Goal: Task Accomplishment & Management: Complete application form

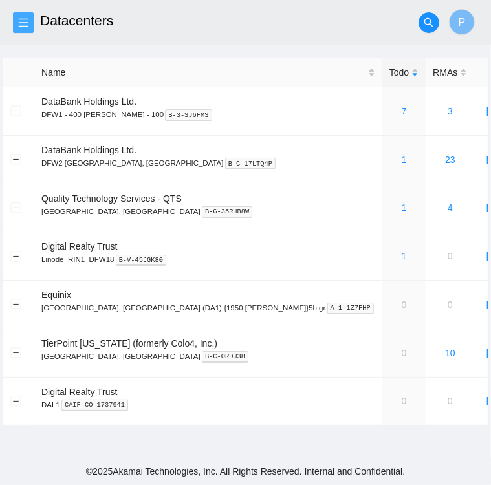
click at [21, 18] on icon "menu" at bounding box center [23, 22] width 10 height 10
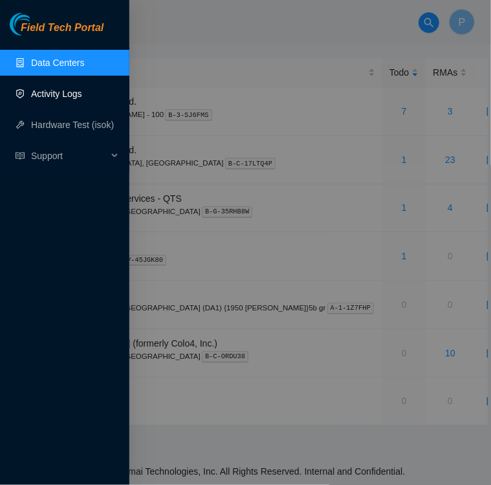
click at [62, 90] on link "Activity Logs" at bounding box center [56, 94] width 51 height 10
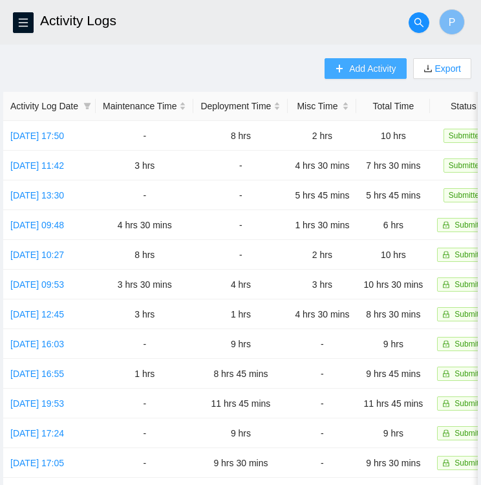
click at [350, 68] on span "Add Activity" at bounding box center [372, 68] width 47 height 14
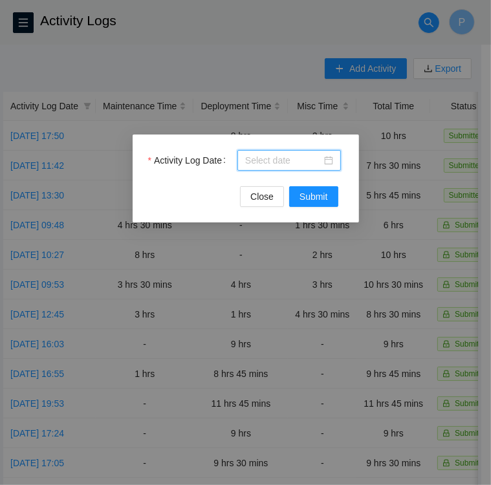
click at [298, 163] on input "Activity Log Date" at bounding box center [283, 160] width 76 height 14
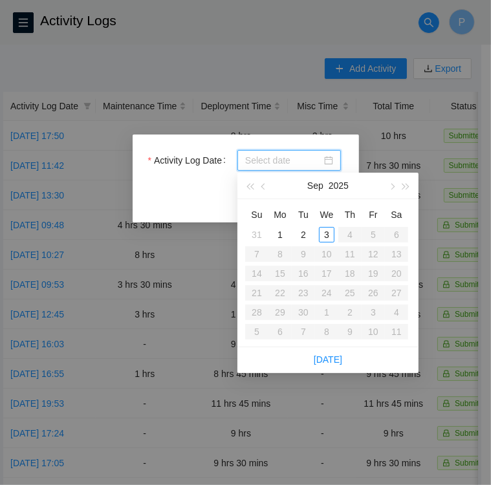
type input "2025-09-03"
click at [328, 236] on div "3" at bounding box center [327, 235] width 16 height 16
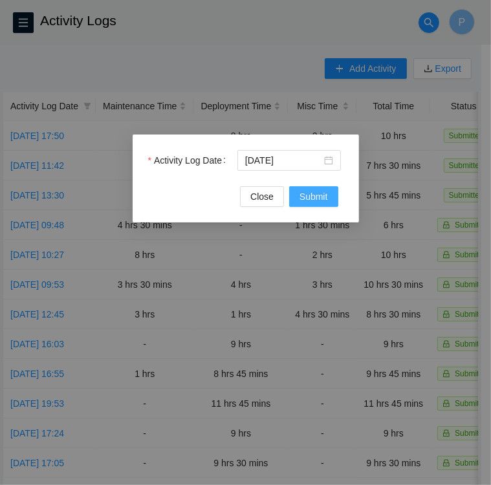
click at [321, 194] on span "Submit" at bounding box center [314, 197] width 28 height 14
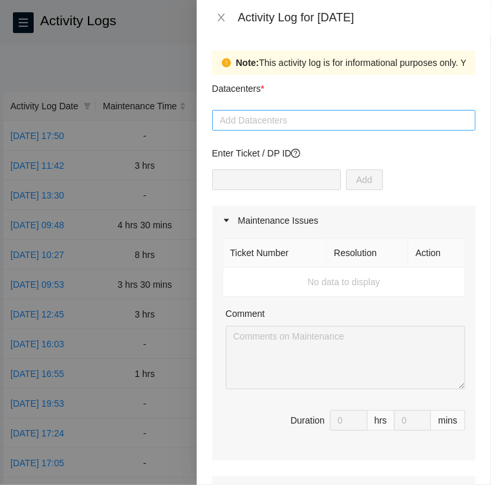
click at [290, 122] on div at bounding box center [344, 121] width 257 height 16
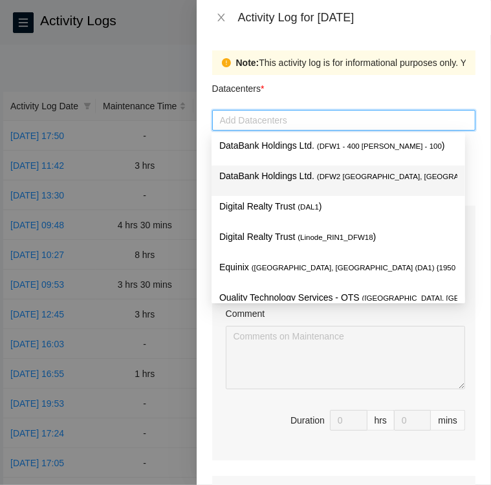
click at [308, 180] on p "DataBank Holdings Ltd. ( DFW2 Richardson, TX )" at bounding box center [338, 176] width 238 height 15
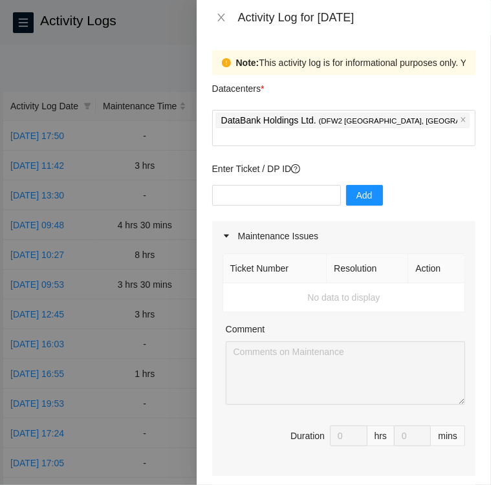
click at [373, 83] on div "Datacenters *" at bounding box center [343, 92] width 263 height 35
click at [305, 185] on input "text" at bounding box center [276, 195] width 129 height 21
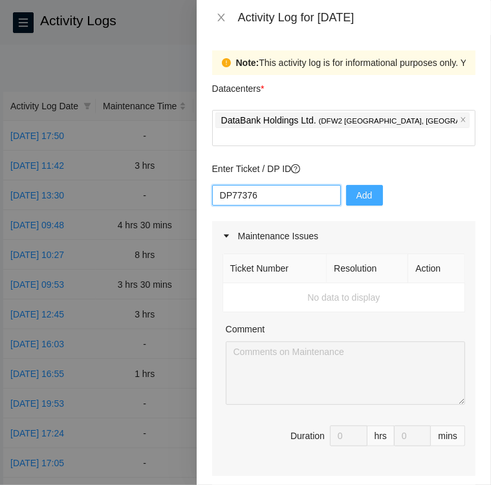
type input "DP77376"
click at [358, 188] on span "Add" at bounding box center [365, 195] width 16 height 14
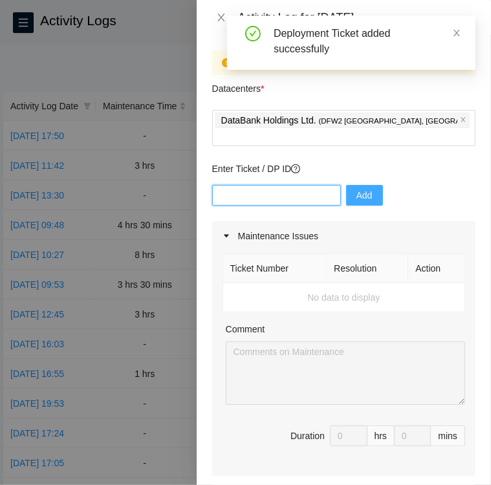
click at [276, 185] on input "text" at bounding box center [276, 195] width 129 height 21
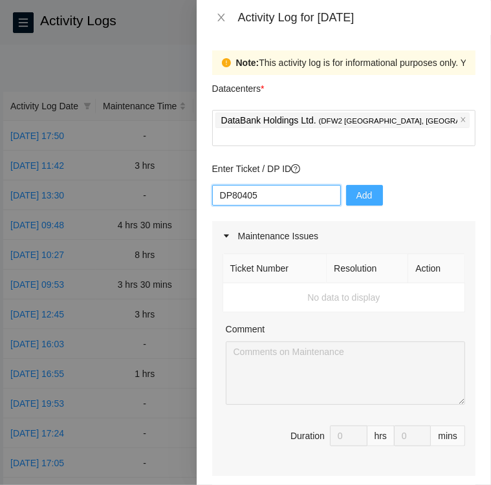
type input "DP80405"
click at [358, 188] on span "Add" at bounding box center [365, 195] width 16 height 14
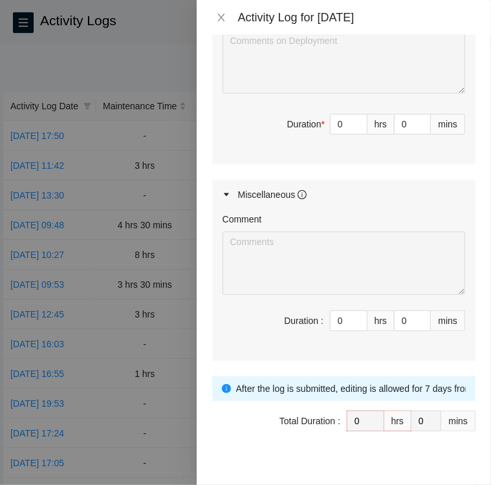
scroll to position [680, 0]
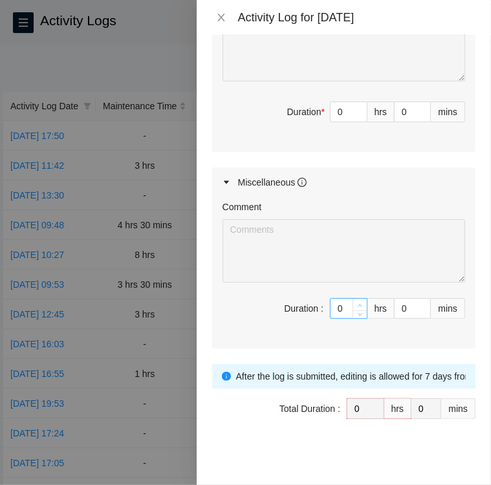
click at [349, 297] on div "Comment Duration : 0 hrs 0 mins" at bounding box center [343, 272] width 263 height 151
type input "1"
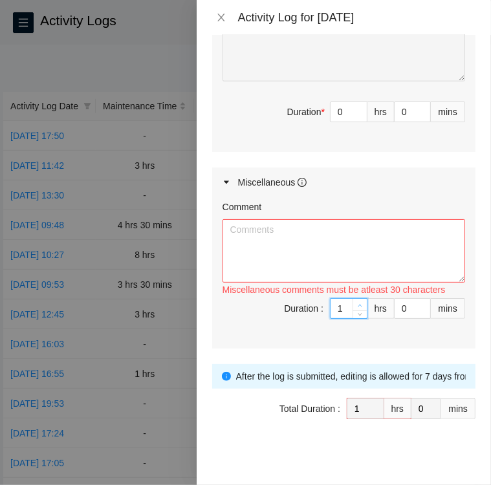
click at [357, 302] on span "up" at bounding box center [361, 306] width 8 height 8
click at [274, 223] on textarea "Comment" at bounding box center [344, 250] width 243 height 63
type textarea "u"
type input "0"
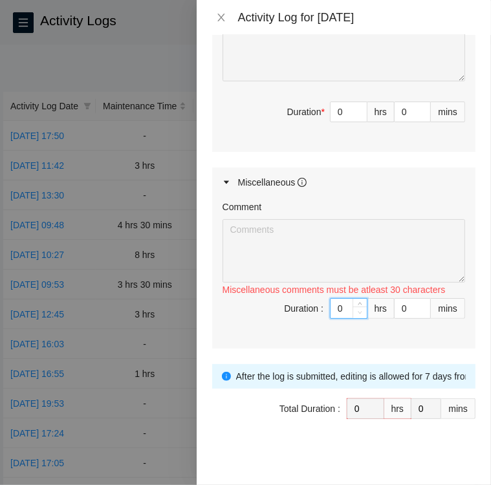
click at [358, 311] on icon "down" at bounding box center [360, 313] width 5 height 5
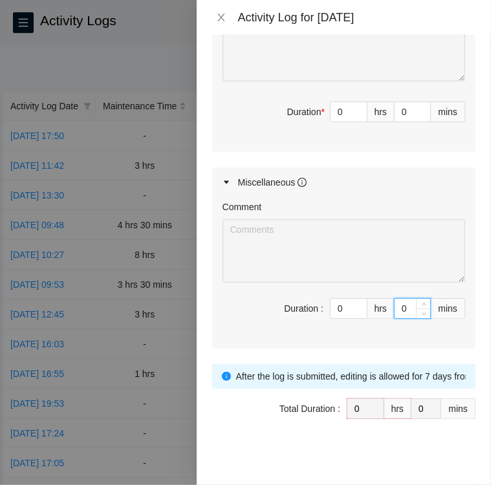
click at [395, 304] on input "0" at bounding box center [413, 308] width 36 height 19
type input "30"
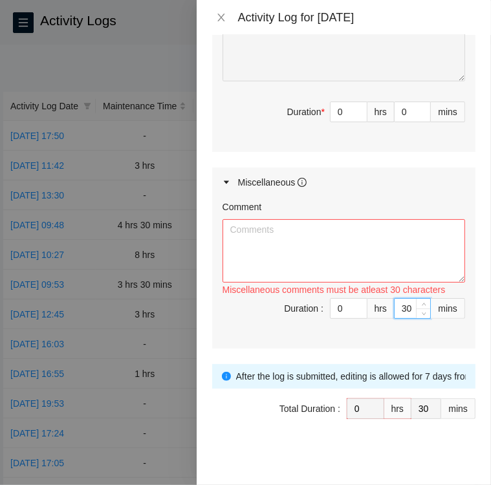
type input "30"
click at [311, 247] on textarea "Comment" at bounding box center [344, 250] width 243 height 63
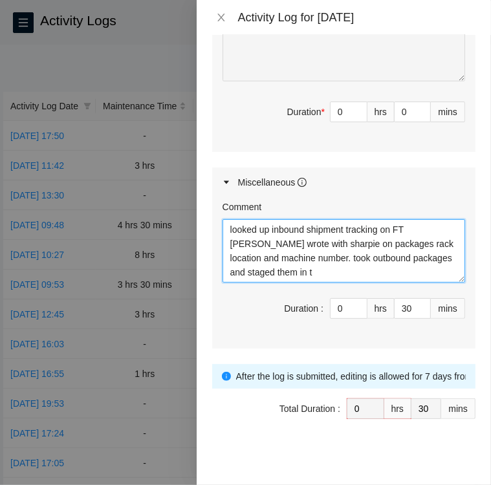
click at [308, 269] on textarea "looked up inbound shipment tracking on FT portal wrote with sharpie on packages…" at bounding box center [344, 250] width 243 height 63
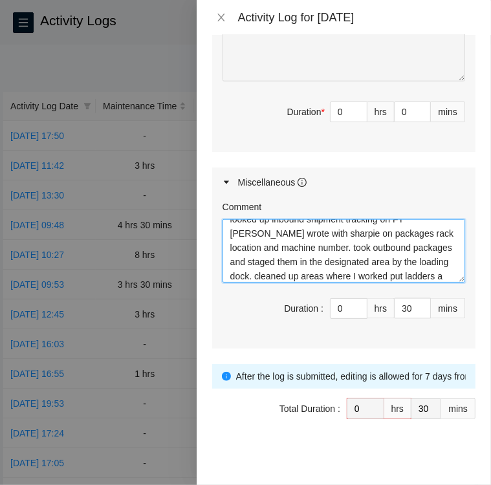
scroll to position [25, 0]
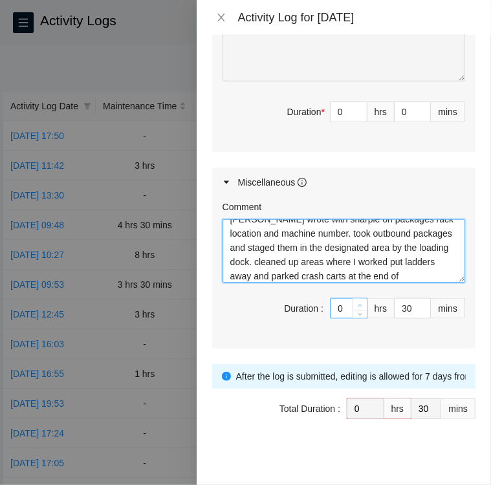
type textarea "looked up inbound shipment tracking on FT portal wrote with sharpie on packages…"
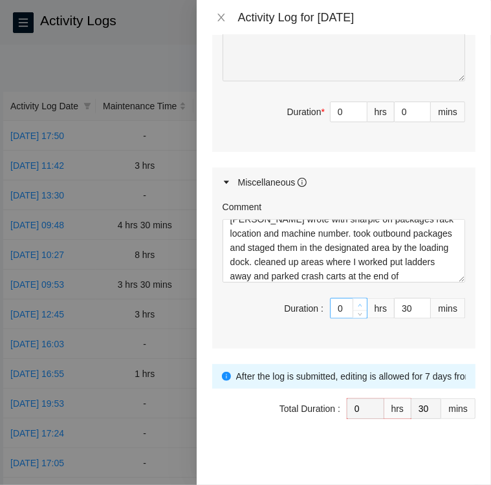
type input "1"
click at [358, 304] on icon "up" at bounding box center [360, 306] width 5 height 5
type input "29"
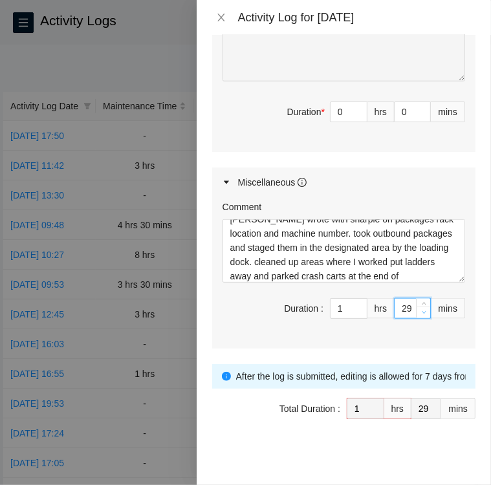
click at [422, 311] on icon "down" at bounding box center [424, 313] width 5 height 5
type input "28"
click at [422, 311] on icon "down" at bounding box center [424, 313] width 5 height 5
type input "27"
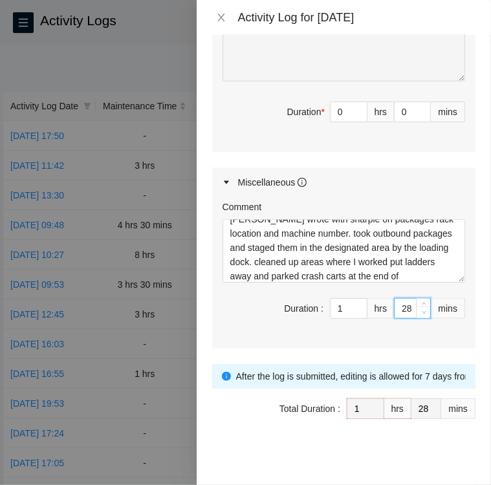
type input "27"
click at [422, 311] on icon "down" at bounding box center [424, 313] width 5 height 5
type input "26"
click at [422, 311] on icon "down" at bounding box center [424, 313] width 5 height 5
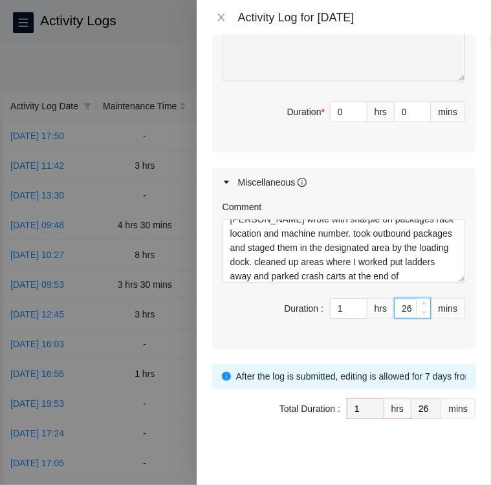
click at [422, 311] on icon "down" at bounding box center [424, 313] width 5 height 5
type input "25"
type input "24"
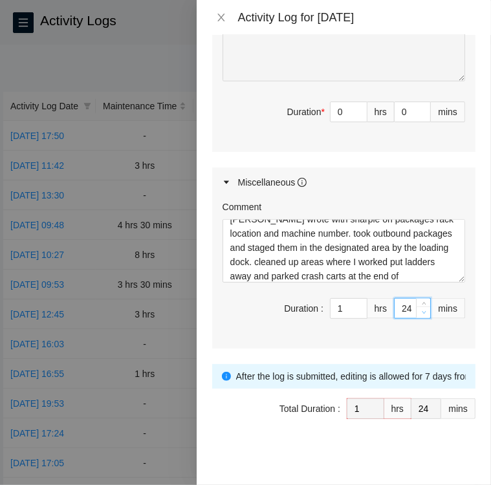
click at [422, 311] on icon "down" at bounding box center [424, 313] width 5 height 5
type input "23"
click at [422, 311] on icon "down" at bounding box center [424, 313] width 5 height 5
type input "22"
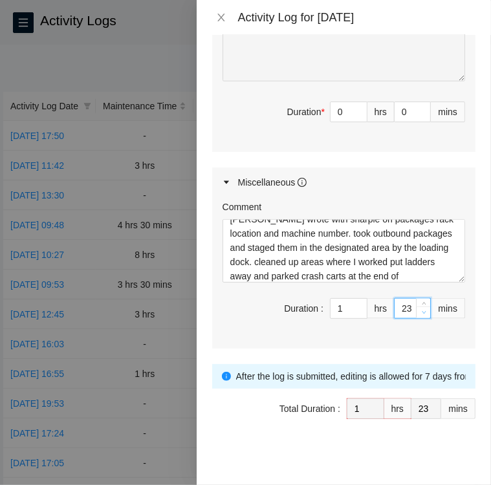
type input "22"
click at [422, 311] on icon "down" at bounding box center [424, 313] width 5 height 5
type input "21"
click at [422, 311] on icon "down" at bounding box center [424, 313] width 5 height 5
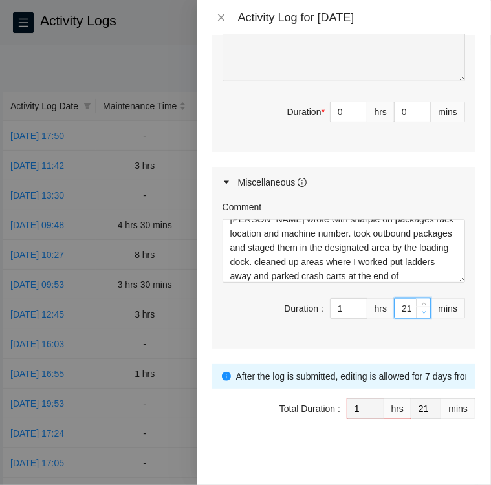
type input "20"
click at [422, 311] on icon "down" at bounding box center [424, 313] width 5 height 5
type input "19"
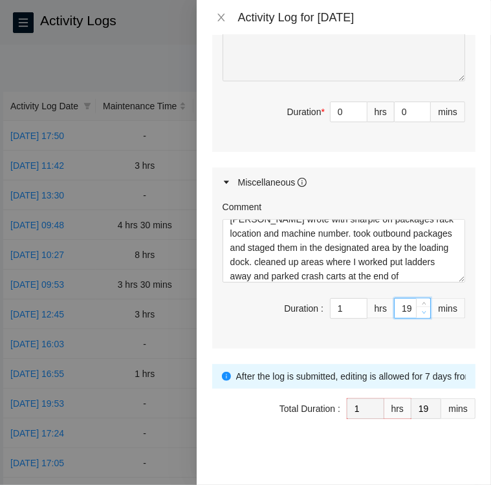
click at [422, 311] on icon "down" at bounding box center [424, 313] width 5 height 5
type input "18"
click at [422, 311] on icon "down" at bounding box center [424, 313] width 5 height 5
type input "17"
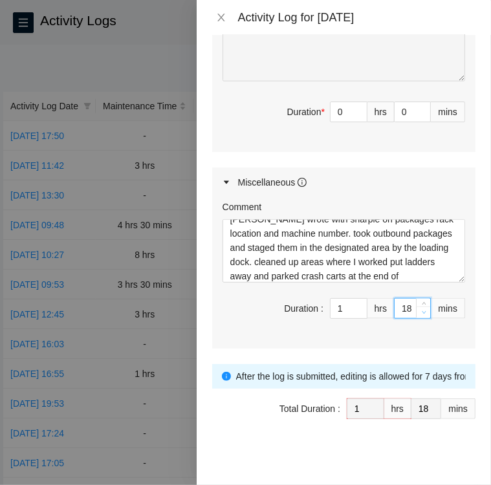
type input "17"
click at [422, 311] on icon "down" at bounding box center [424, 313] width 5 height 5
type input "16"
click at [422, 311] on icon "down" at bounding box center [424, 313] width 5 height 5
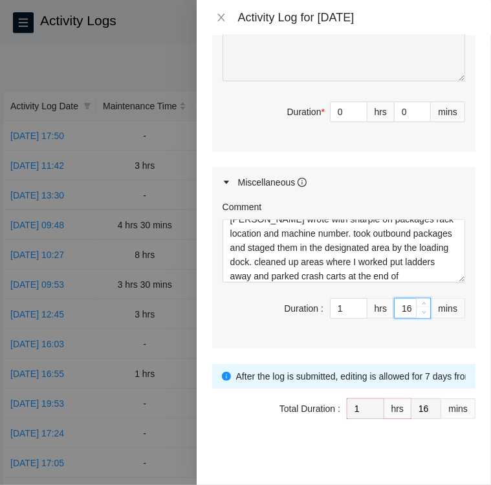
type input "15"
click at [422, 311] on icon "down" at bounding box center [424, 313] width 5 height 5
type input "14"
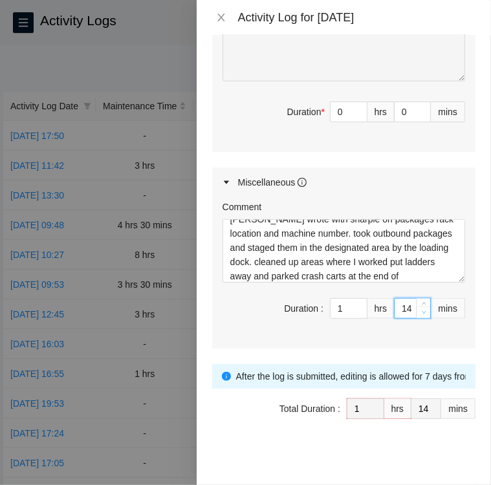
click at [422, 311] on icon "down" at bounding box center [424, 313] width 5 height 5
type input "13"
click at [422, 311] on icon "down" at bounding box center [424, 313] width 5 height 5
type input "12"
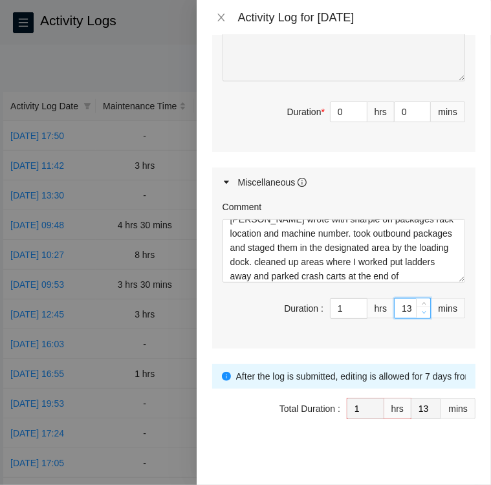
type input "12"
click at [422, 311] on icon "down" at bounding box center [424, 313] width 5 height 5
type input "11"
click at [422, 311] on icon "down" at bounding box center [424, 313] width 5 height 5
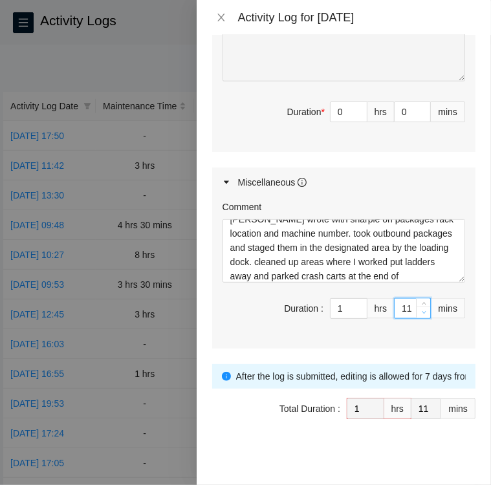
type input "10"
click at [422, 311] on icon "down" at bounding box center [424, 313] width 5 height 5
type input "9"
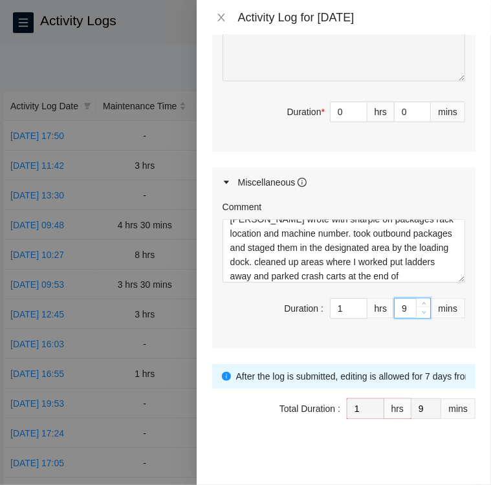
click at [422, 311] on icon "down" at bounding box center [424, 313] width 5 height 5
type input "8"
click at [422, 311] on icon "down" at bounding box center [424, 313] width 5 height 5
type input "7"
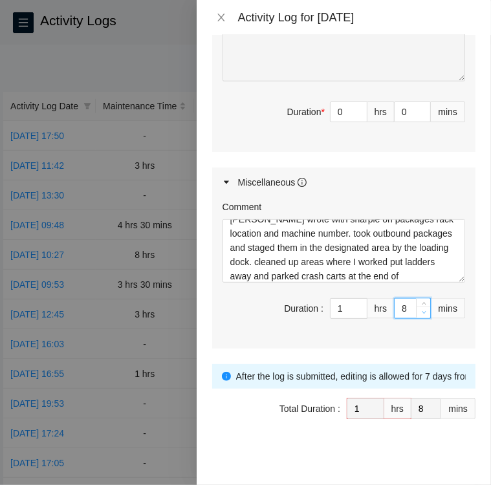
type input "7"
click at [422, 311] on icon "down" at bounding box center [424, 313] width 5 height 5
type input "6"
click at [422, 311] on icon "down" at bounding box center [424, 313] width 5 height 5
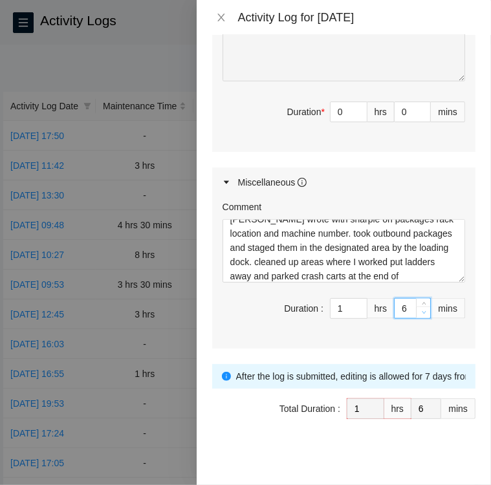
type input "5"
click at [422, 311] on icon "down" at bounding box center [424, 313] width 5 height 5
type input "4"
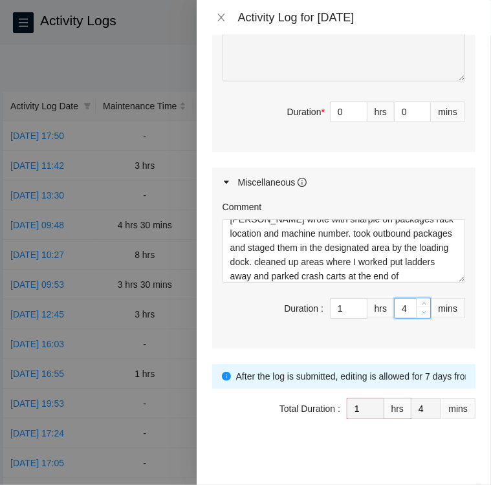
click at [422, 311] on icon "down" at bounding box center [424, 313] width 5 height 5
type input "3"
click at [422, 311] on icon "down" at bounding box center [424, 313] width 5 height 5
type input "2"
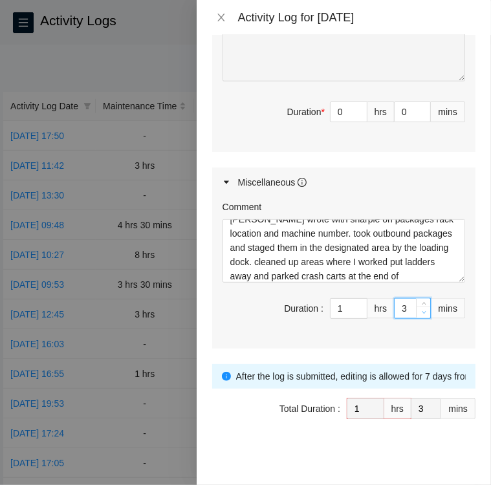
type input "2"
click at [422, 311] on icon "down" at bounding box center [424, 313] width 5 height 5
type input "1"
click at [422, 311] on icon "down" at bounding box center [424, 313] width 5 height 5
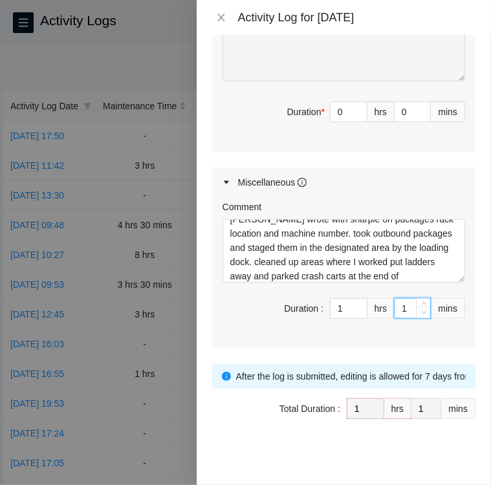
type input "0"
click at [422, 311] on icon "down" at bounding box center [424, 313] width 5 height 5
click at [430, 169] on div "Miscellaneous" at bounding box center [343, 183] width 263 height 30
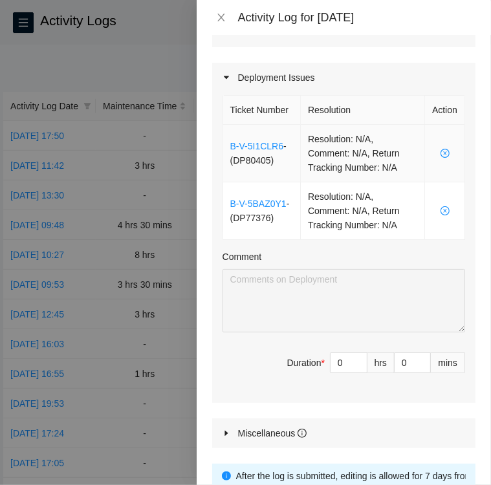
scroll to position [429, 0]
click at [331, 359] on input "0" at bounding box center [349, 362] width 36 height 19
type input "10"
type input "11"
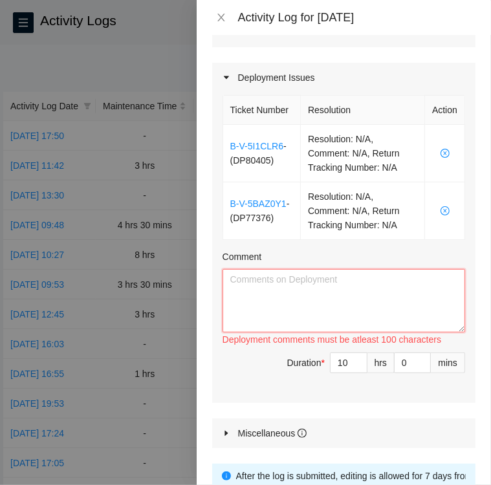
click at [335, 304] on textarea "Comment" at bounding box center [344, 300] width 243 height 63
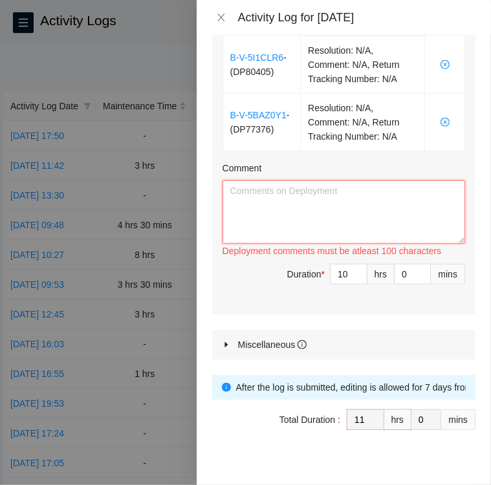
scroll to position [527, 0]
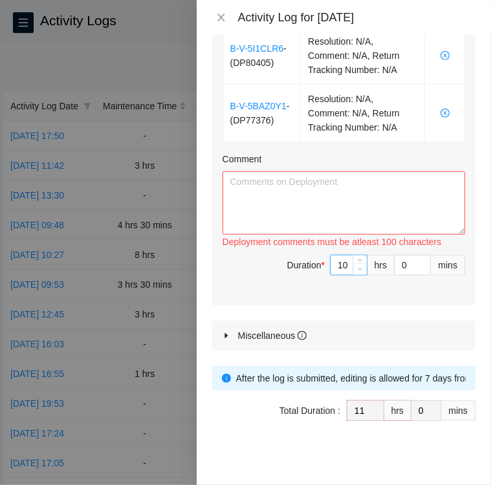
type input "9"
type input "10"
click at [358, 267] on icon "down" at bounding box center [360, 269] width 5 height 5
click at [395, 260] on input "0" at bounding box center [413, 265] width 36 height 19
type input "30"
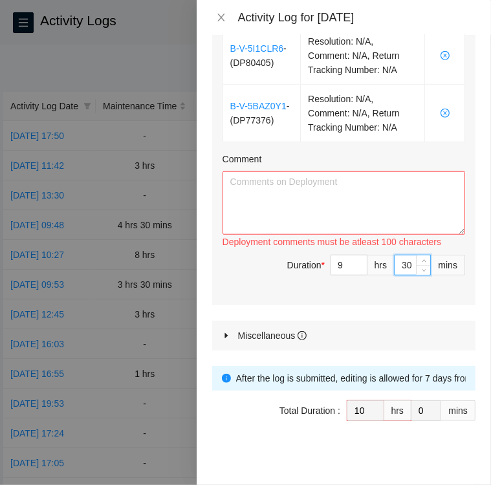
type input "30"
click at [388, 315] on div "Maintenance Issues Ticket Number Resolution Action No data to display Comment D…" at bounding box center [343, 23] width 263 height 656
click at [313, 182] on textarea "Comment" at bounding box center [344, 202] width 243 height 63
paste textarea "DP77376 • Connected Console cables from FE19 to Machine 01 in rack KM11 • Conne…"
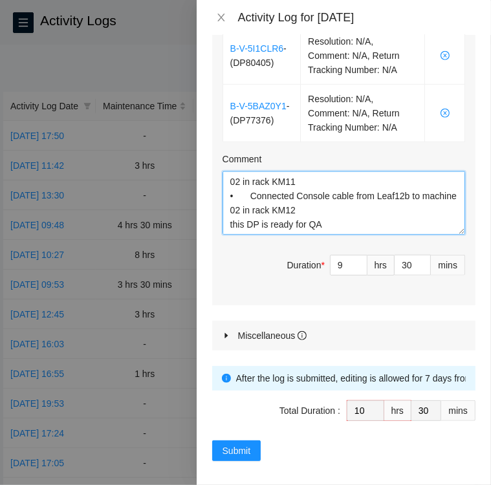
scroll to position [96, 0]
click at [327, 213] on textarea "DP77376 • Connected Console cables from FE19 to Machine 01 in rack KM11 • Conne…" at bounding box center [344, 202] width 243 height 63
paste textarea "DP80405 • I am continuing to clean up rack KF11to accommodate new Leaf router f…"
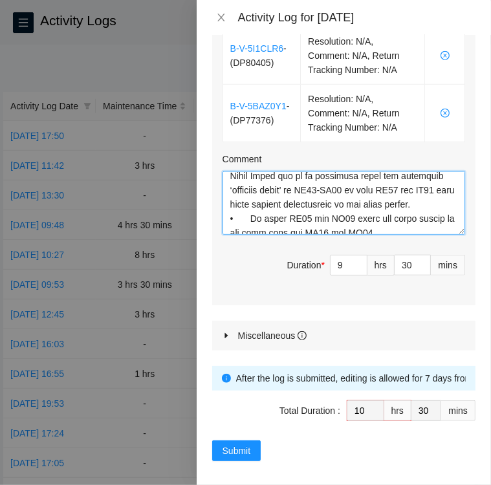
scroll to position [249, 0]
click at [242, 213] on textarea "Comment" at bounding box center [344, 202] width 243 height 63
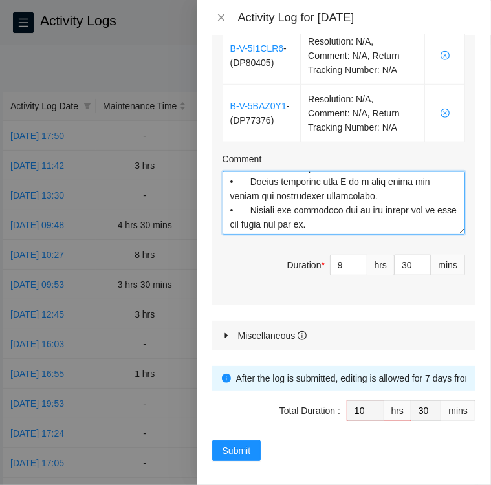
scroll to position [390, 0]
click at [349, 203] on textarea "Comment" at bounding box center [344, 202] width 243 height 63
click at [425, 201] on textarea "Comment" at bounding box center [344, 202] width 243 height 63
click at [400, 203] on textarea "Comment" at bounding box center [344, 202] width 243 height 63
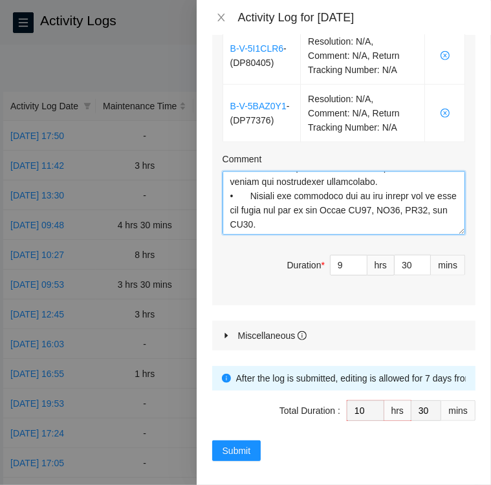
click at [307, 220] on textarea "Comment" at bounding box center [344, 202] width 243 height 63
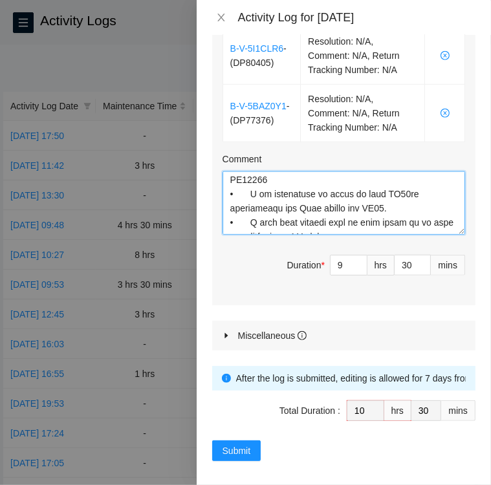
scroll to position [145, 0]
click at [399, 188] on textarea "Comment" at bounding box center [344, 202] width 243 height 63
click at [384, 206] on textarea "Comment" at bounding box center [344, 202] width 243 height 63
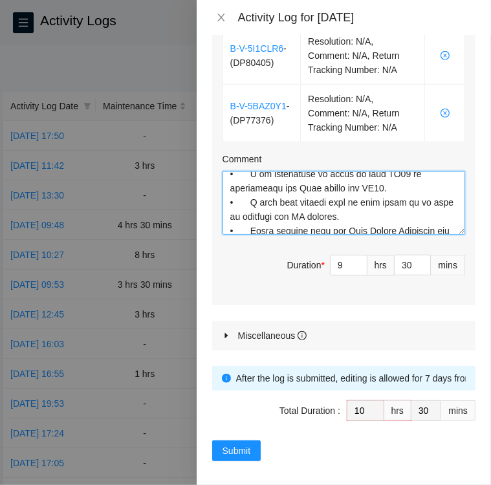
scroll to position [166, 0]
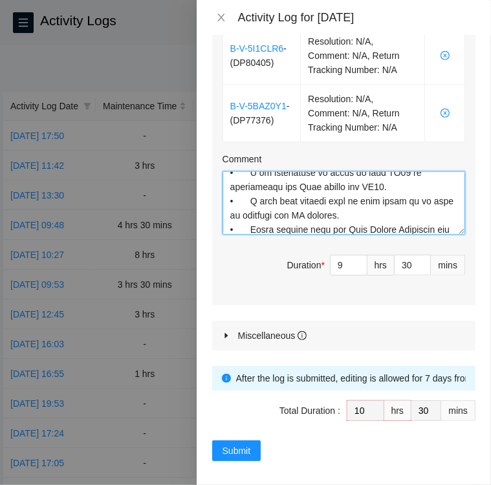
click at [398, 179] on textarea "Comment" at bounding box center [344, 202] width 243 height 63
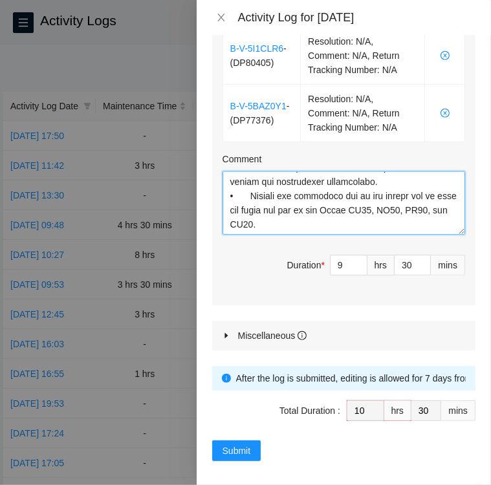
scroll to position [374, 0]
type textarea "DP77376 • Connected Console cables from FE19 to Machine 01 in rack KM11 • Conne…"
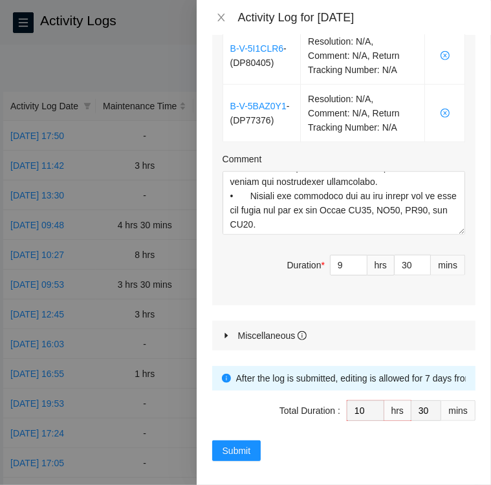
scroll to position [529, 0]
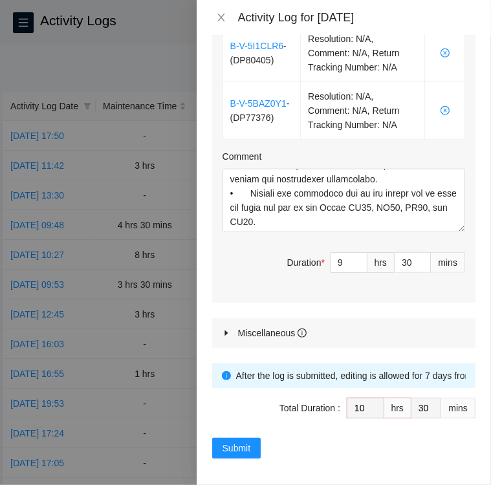
click at [226, 331] on icon "caret-right" at bounding box center [226, 333] width 3 height 5
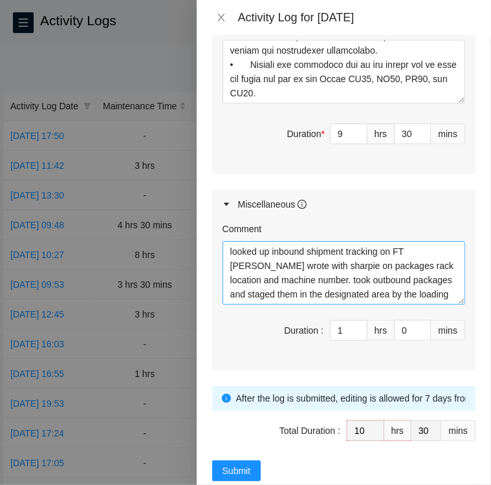
scroll to position [656, 0]
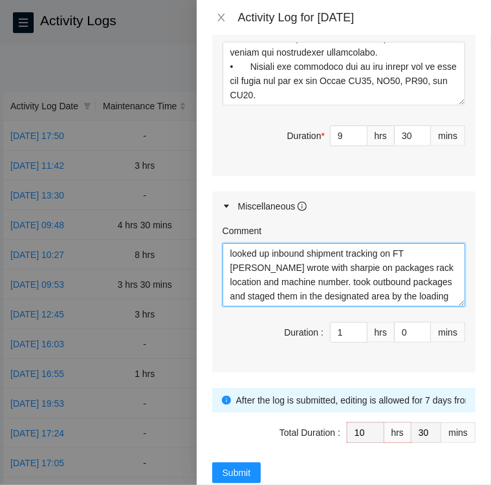
click at [301, 277] on textarea "looked up inbound shipment tracking on FT portal wrote with sharpie on packages…" at bounding box center [344, 274] width 243 height 63
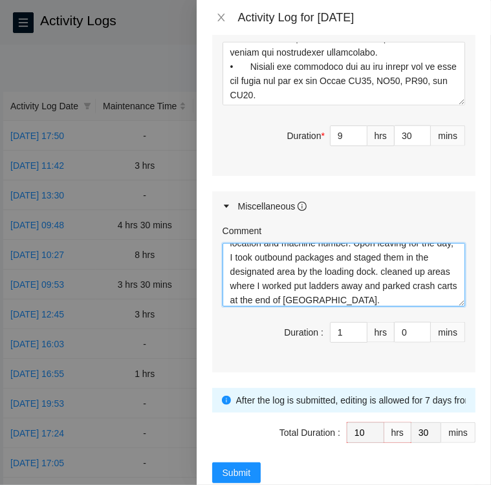
scroll to position [40, 0]
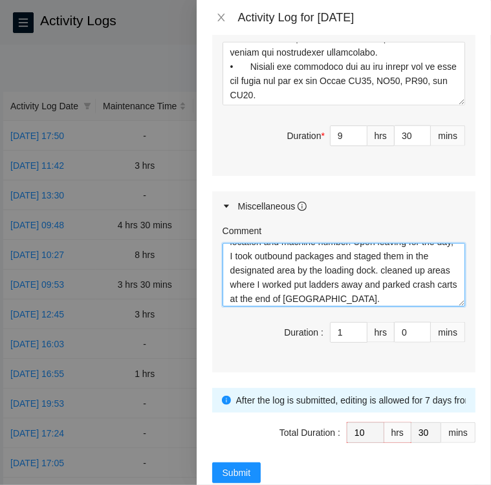
click at [272, 296] on textarea "looked up inbound shipment tracking on FT portal wrote with sharpie on packages…" at bounding box center [344, 274] width 243 height 63
click at [402, 293] on textarea "looked up inbound shipment tracking on FT portal wrote with sharpie on packages…" at bounding box center [344, 274] width 243 height 63
click at [273, 293] on textarea "looked up inbound shipment tracking on FT portal wrote with sharpie on packages…" at bounding box center [344, 274] width 243 height 63
click at [425, 298] on textarea "looked up inbound shipment tracking on FT portal wrote with sharpie on packages…" at bounding box center [344, 274] width 243 height 63
type textarea "looked up inbound shipment tracking on FT portal wrote with sharpie on packages…"
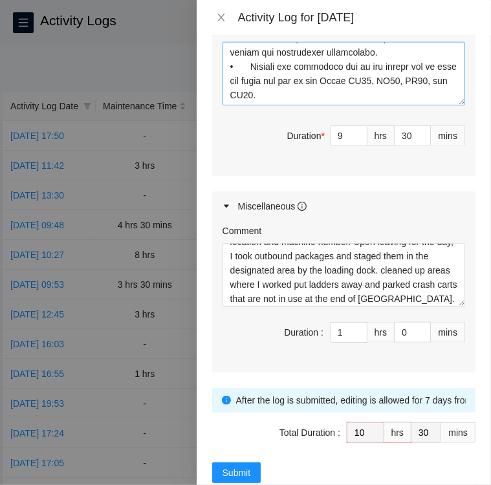
scroll to position [399, 0]
click at [384, 84] on textarea "Comment" at bounding box center [344, 73] width 243 height 63
click at [300, 77] on textarea "Comment" at bounding box center [344, 73] width 243 height 63
click at [303, 76] on textarea "Comment" at bounding box center [344, 73] width 243 height 63
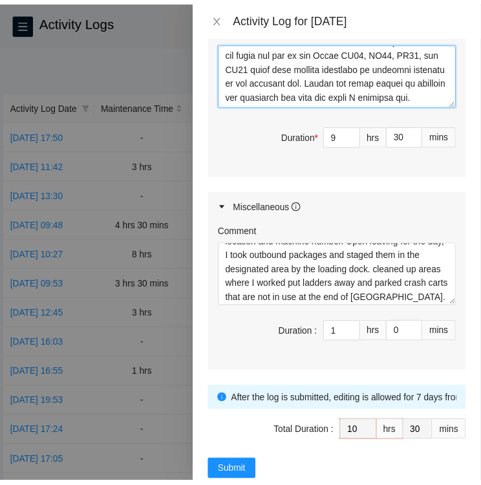
scroll to position [680, 0]
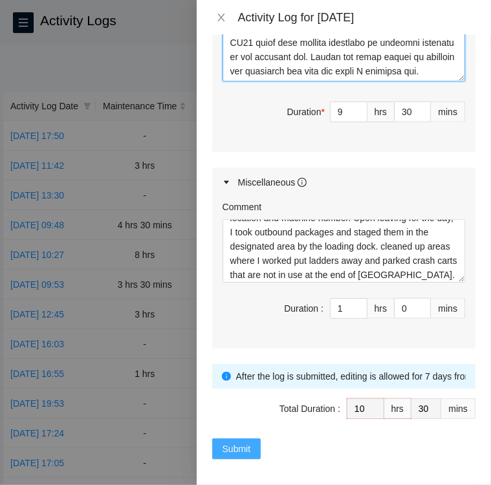
type textarea "DP77376 • Connected Console cables from FE19 to Machine 01 in rack KM11 • Conne…"
click at [227, 442] on span "Submit" at bounding box center [237, 449] width 28 height 14
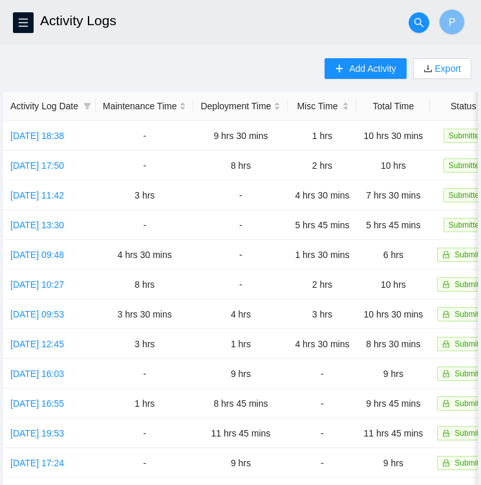
click at [272, 53] on main "Activity Logs P Add Activity Export Activity Log Date Maintenance Time Deployme…" at bounding box center [240, 380] width 481 height 761
